Goal: Task Accomplishment & Management: Manage account settings

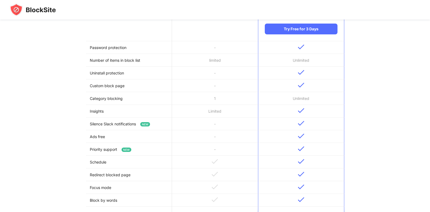
scroll to position [235, 0]
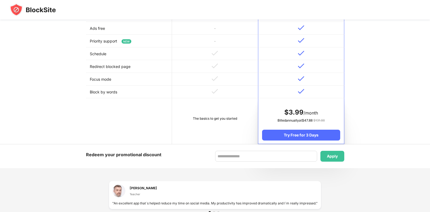
click at [197, 114] on td "The basics to get you started" at bounding box center [215, 121] width 86 height 46
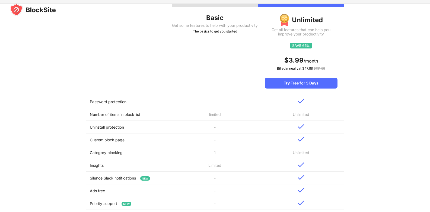
scroll to position [0, 0]
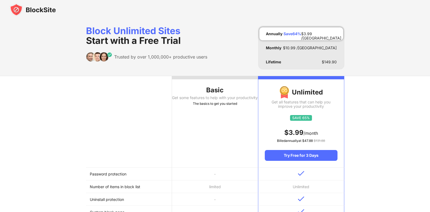
click at [21, 6] on img at bounding box center [33, 9] width 46 height 13
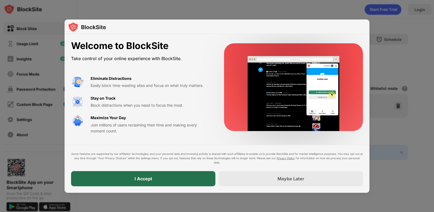
click at [178, 173] on div "I Accept" at bounding box center [143, 178] width 144 height 15
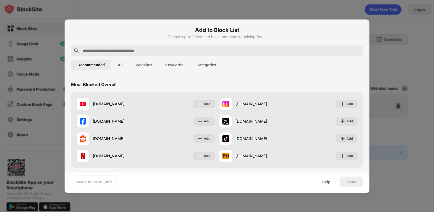
click at [118, 51] on input "text" at bounding box center [221, 51] width 279 height 7
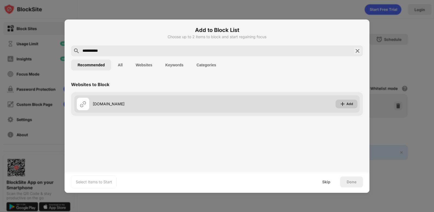
type input "**********"
click at [349, 104] on div "Add" at bounding box center [349, 103] width 7 height 5
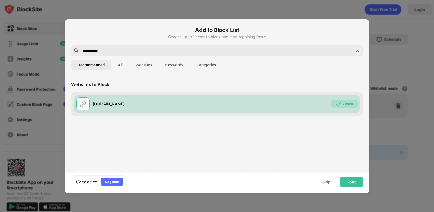
click at [130, 50] on input "**********" at bounding box center [217, 51] width 270 height 7
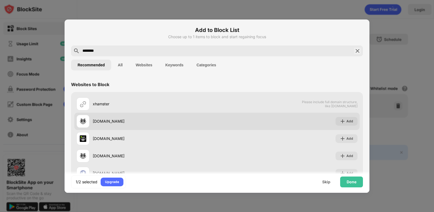
type input "********"
click at [114, 120] on div "xhamster.com" at bounding box center [155, 121] width 124 height 6
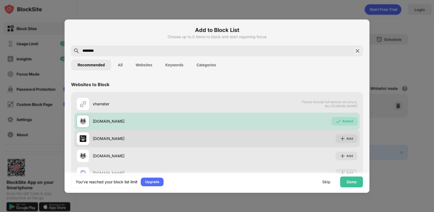
click at [118, 136] on div "xhamsterlive.com" at bounding box center [155, 139] width 124 height 6
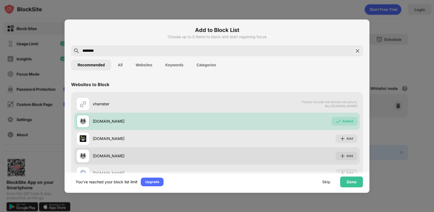
click at [117, 159] on div "xhamster3.com" at bounding box center [146, 156] width 140 height 13
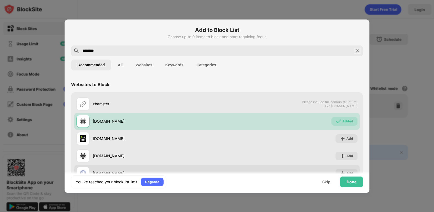
scroll to position [27, 0]
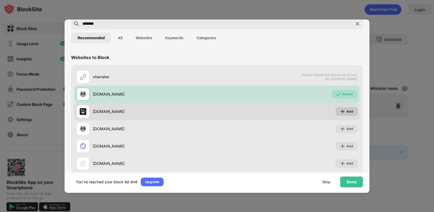
click at [346, 112] on div "Add" at bounding box center [349, 111] width 7 height 5
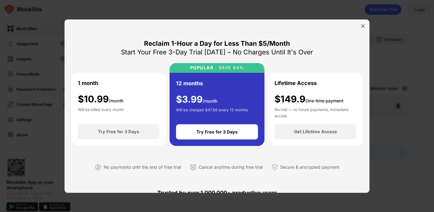
scroll to position [81, 0]
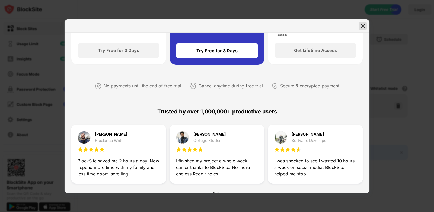
click at [364, 27] on img at bounding box center [362, 25] width 5 height 5
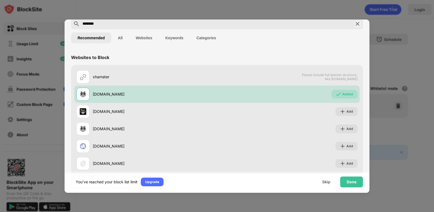
scroll to position [37, 0]
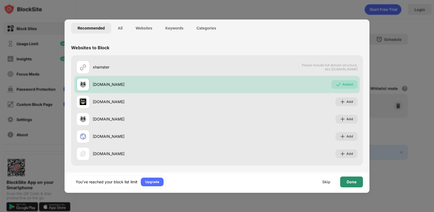
click at [352, 182] on div "Done" at bounding box center [351, 182] width 10 height 4
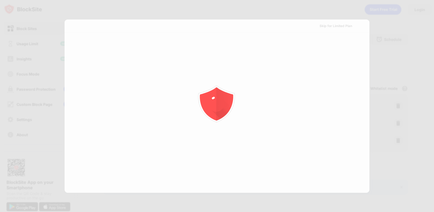
scroll to position [0, 0]
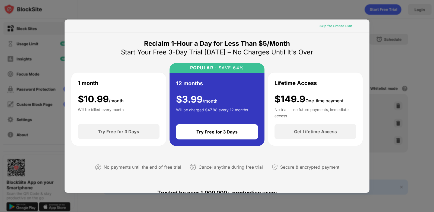
click at [342, 28] on div "Skip for Limited Plan" at bounding box center [335, 25] width 33 height 5
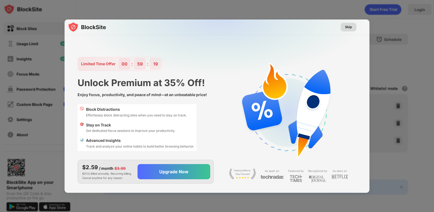
click at [344, 26] on div "Skip" at bounding box center [349, 27] width 16 height 9
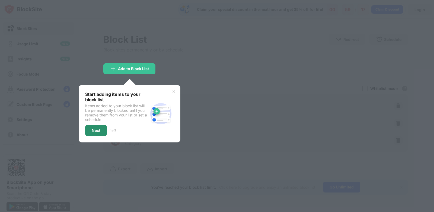
click at [99, 130] on div "Next" at bounding box center [96, 131] width 9 height 4
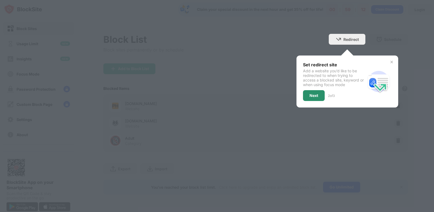
click at [312, 94] on div "Next" at bounding box center [313, 96] width 9 height 4
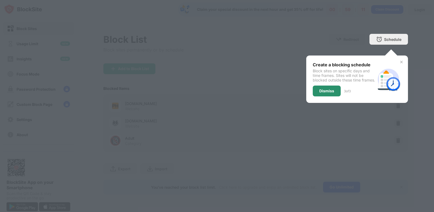
click at [324, 93] on div "Dismiss" at bounding box center [326, 91] width 15 height 4
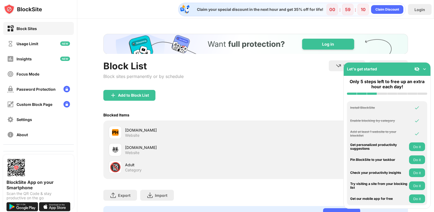
click at [427, 68] on img at bounding box center [424, 68] width 5 height 5
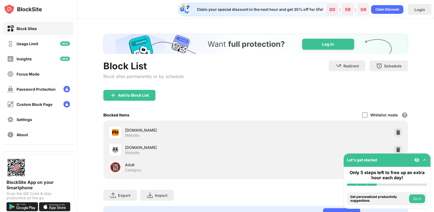
scroll to position [27, 0]
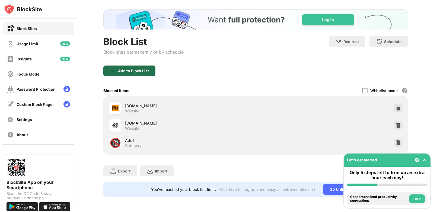
click at [149, 70] on div "Add to Block List" at bounding box center [129, 71] width 52 height 11
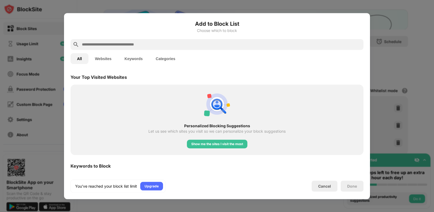
scroll to position [108, 0]
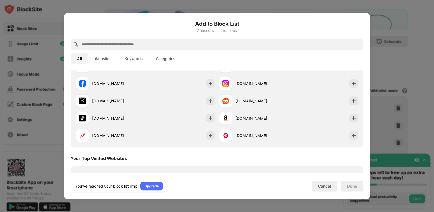
click at [150, 46] on input "text" at bounding box center [221, 44] width 280 height 7
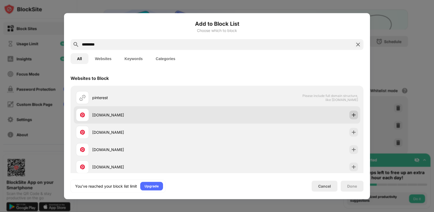
type input "*********"
click at [351, 116] on img at bounding box center [353, 114] width 5 height 5
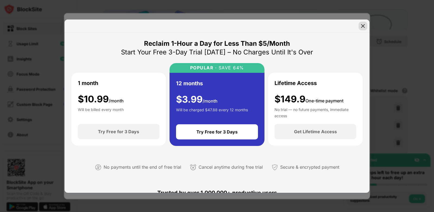
click at [361, 27] on img at bounding box center [362, 25] width 5 height 5
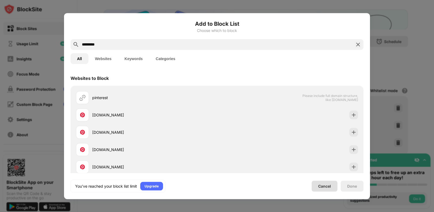
click at [331, 184] on div "Cancel" at bounding box center [325, 186] width 26 height 11
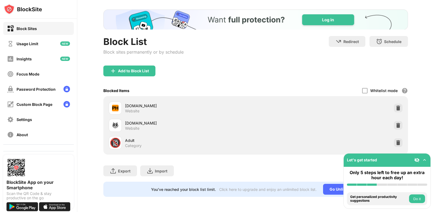
click at [424, 159] on img at bounding box center [424, 160] width 5 height 5
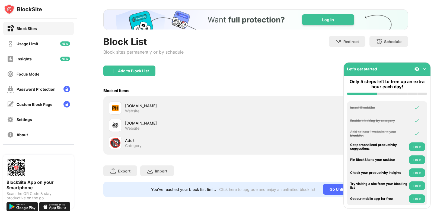
click at [417, 145] on button "Do it" at bounding box center [417, 147] width 16 height 9
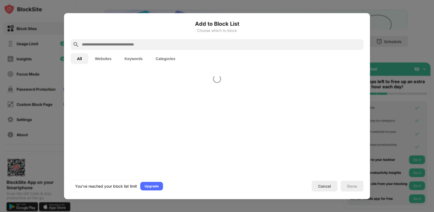
scroll to position [189, 0]
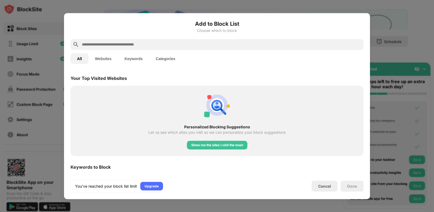
click at [408, 154] on div at bounding box center [217, 106] width 434 height 212
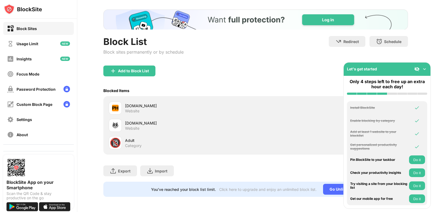
click at [416, 164] on button "Do it" at bounding box center [417, 160] width 16 height 9
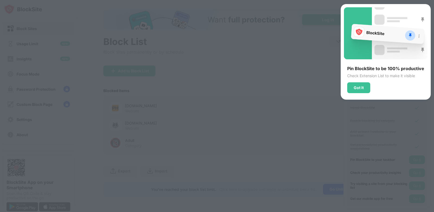
click at [404, 160] on div at bounding box center [217, 106] width 434 height 212
click at [361, 88] on div "Got It" at bounding box center [359, 88] width 10 height 4
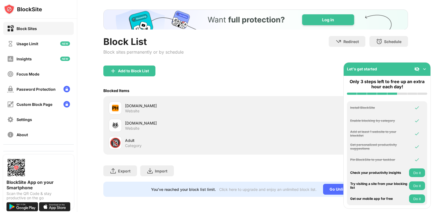
click at [415, 169] on button "Do it" at bounding box center [417, 173] width 16 height 9
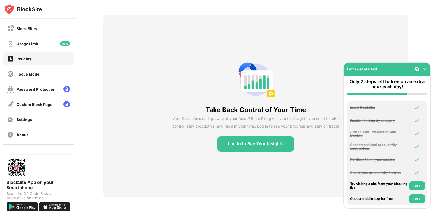
scroll to position [23, 0]
click at [310, 156] on div "Take Back Control of Your Time Are distractions eating away at your focus? Bloc…" at bounding box center [255, 106] width 304 height 182
click at [423, 187] on button "Do it" at bounding box center [417, 186] width 16 height 9
click at [60, 44] on img at bounding box center [65, 43] width 10 height 4
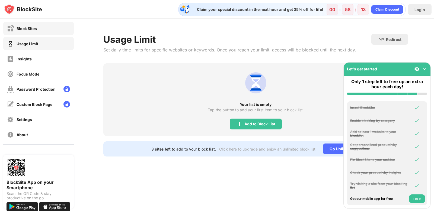
click at [49, 25] on div "Block Sites" at bounding box center [38, 28] width 70 height 13
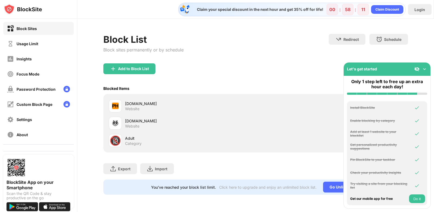
drag, startPoint x: 426, startPoint y: 69, endPoint x: 423, endPoint y: 70, distance: 3.4
click at [425, 69] on img at bounding box center [424, 68] width 5 height 5
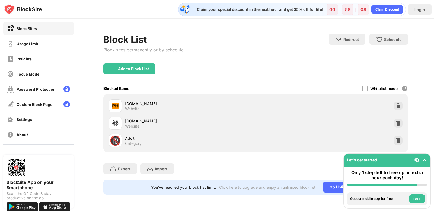
click at [397, 119] on div at bounding box center [398, 123] width 9 height 9
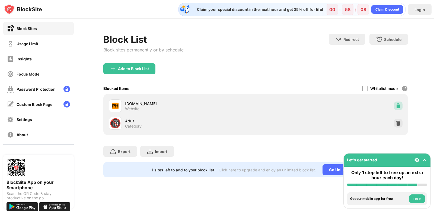
click at [396, 104] on img at bounding box center [397, 105] width 5 height 5
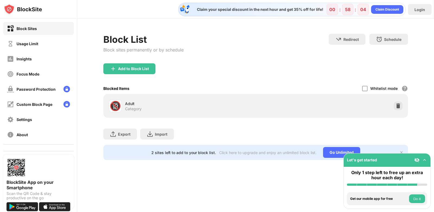
click at [416, 161] on img at bounding box center [416, 160] width 5 height 5
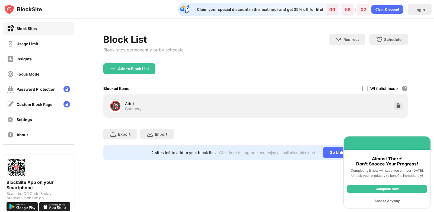
click at [393, 200] on div "Snooze Anyway" at bounding box center [387, 201] width 80 height 9
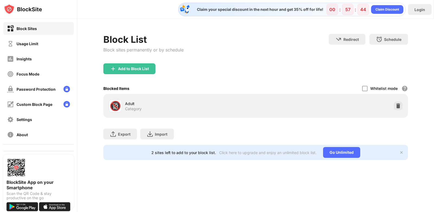
click at [29, 34] on div "Block Sites" at bounding box center [38, 28] width 70 height 13
click at [26, 40] on div "Usage Limit" at bounding box center [38, 43] width 70 height 13
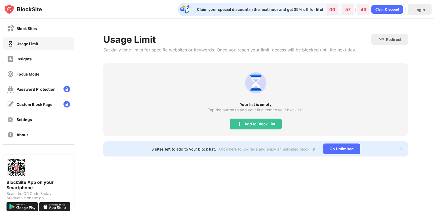
click at [21, 52] on div "Block Sites Usage Limit Insights Focus Mode Password Protection Custom Block Pa…" at bounding box center [38, 82] width 77 height 126
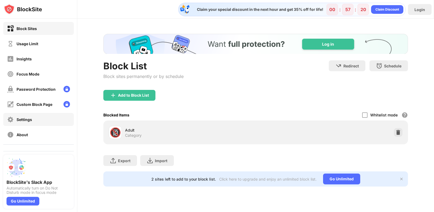
click at [47, 119] on div "Settings" at bounding box center [38, 119] width 70 height 13
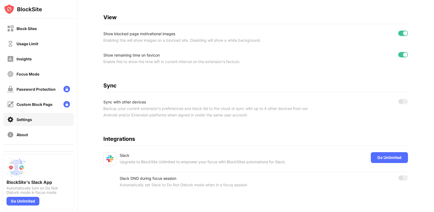
scroll to position [99, 0]
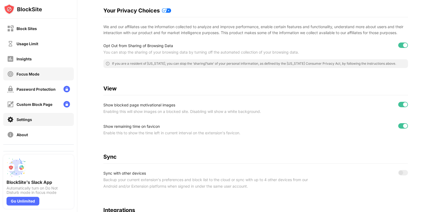
click at [34, 76] on div "Focus Mode" at bounding box center [28, 74] width 23 height 5
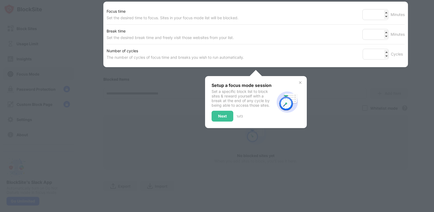
click at [226, 111] on div "Next" at bounding box center [222, 116] width 22 height 11
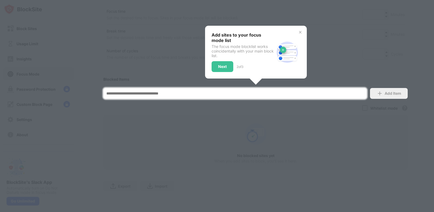
click at [342, 118] on div at bounding box center [217, 106] width 434 height 212
click at [225, 62] on div "Next" at bounding box center [222, 66] width 22 height 11
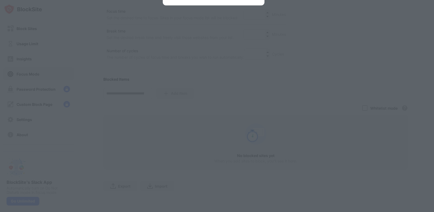
scroll to position [0, 0]
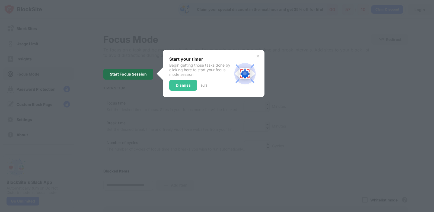
click at [117, 72] on div "Start Focus Session" at bounding box center [128, 74] width 50 height 11
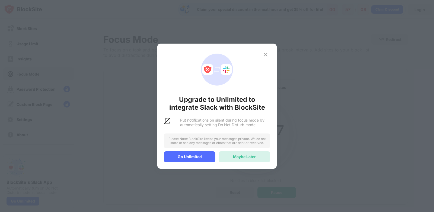
click at [234, 156] on div "Maybe Later" at bounding box center [244, 157] width 23 height 5
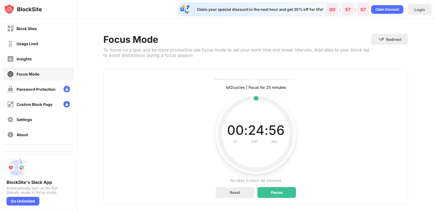
scroll to position [12, 0]
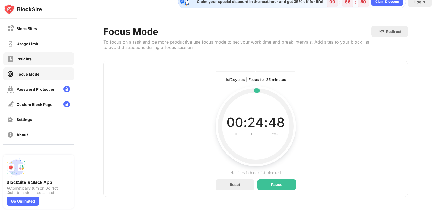
click at [31, 61] on div "Insights" at bounding box center [38, 58] width 70 height 13
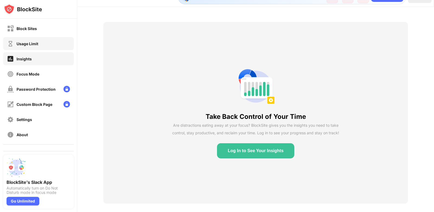
click at [44, 44] on div "Usage Limit" at bounding box center [38, 43] width 70 height 13
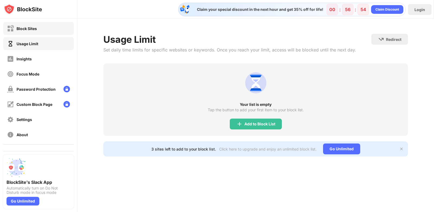
click at [45, 25] on div "Block Sites" at bounding box center [38, 28] width 70 height 13
